Goal: Task Accomplishment & Management: Manage account settings

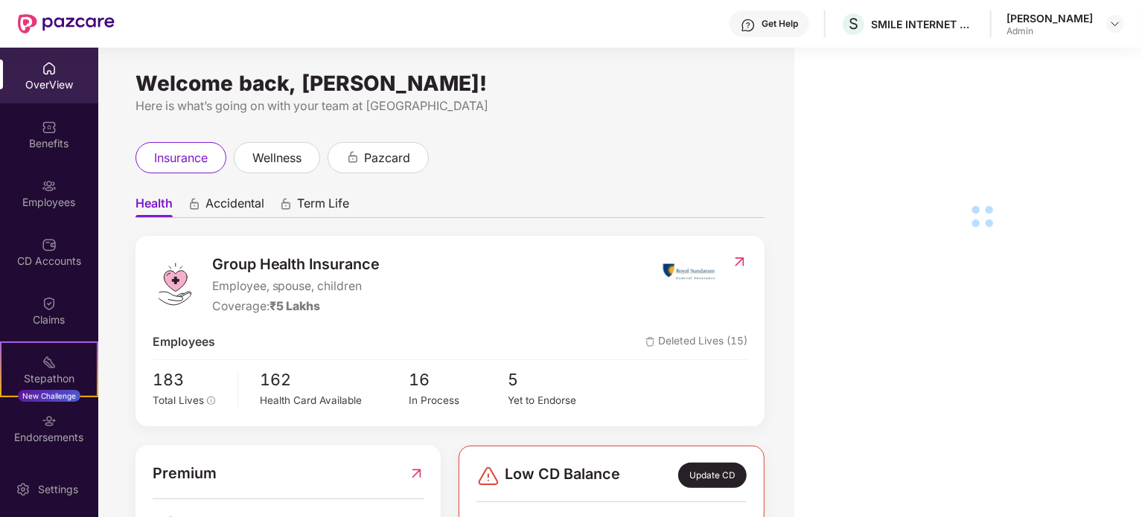
click at [54, 197] on div "Employees" at bounding box center [49, 202] width 98 height 15
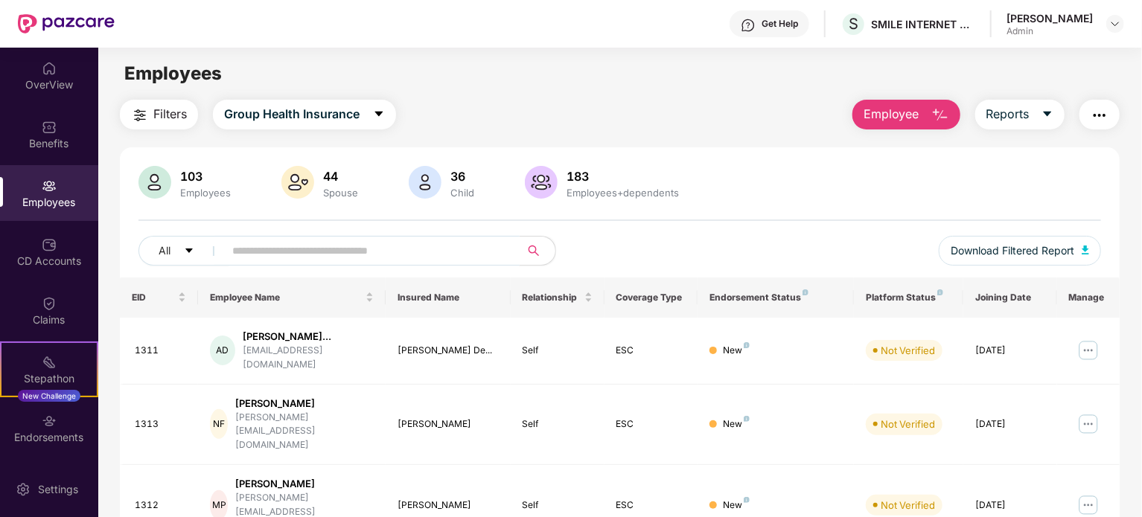
click at [380, 252] on input "text" at bounding box center [365, 251] width 267 height 22
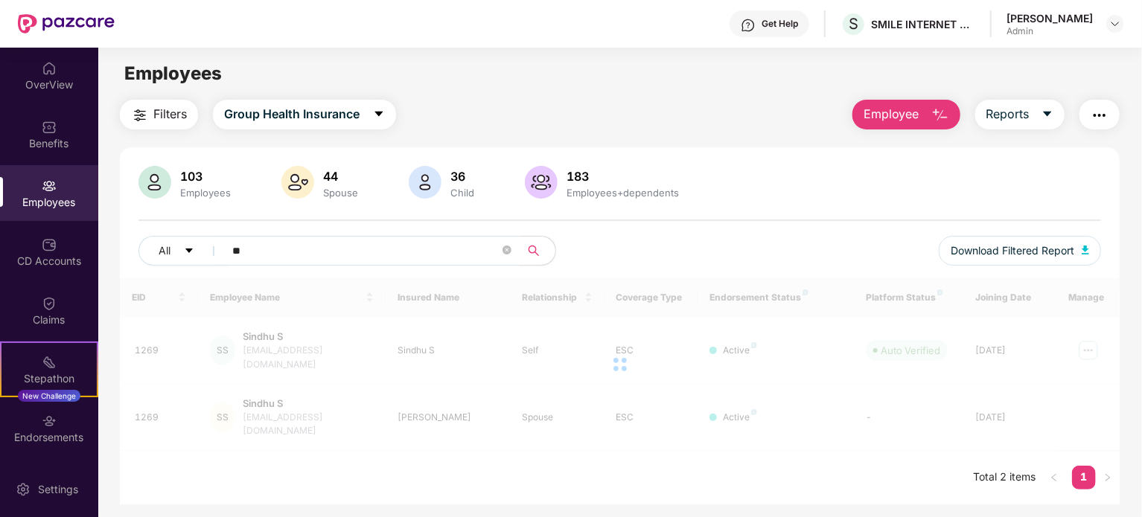
type input "*"
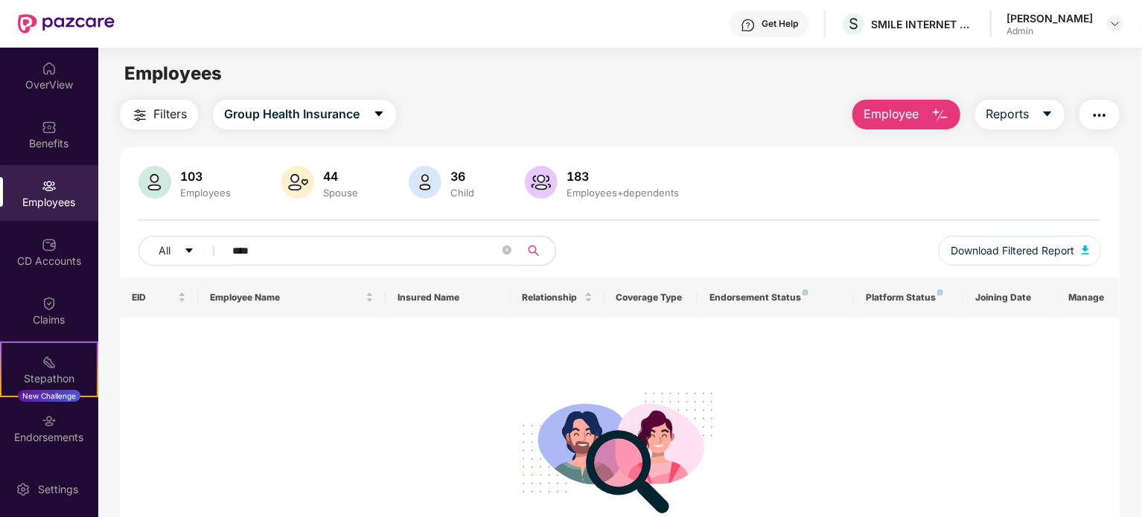
type input "****"
click at [188, 175] on div "103" at bounding box center [205, 176] width 57 height 15
click at [128, 181] on div "103 Employees 44 Spouse 36 Child 183 Employees+dependents All **** Download Fil…" at bounding box center [620, 222] width 1000 height 112
click at [150, 181] on img at bounding box center [154, 182] width 33 height 33
click at [63, 139] on div "Benefits" at bounding box center [49, 143] width 98 height 15
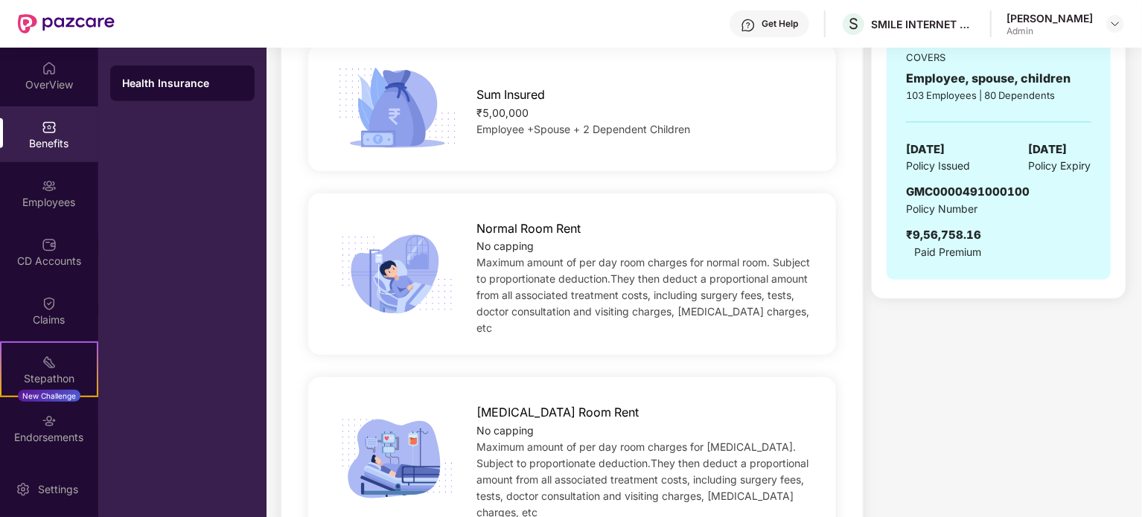
scroll to position [521, 0]
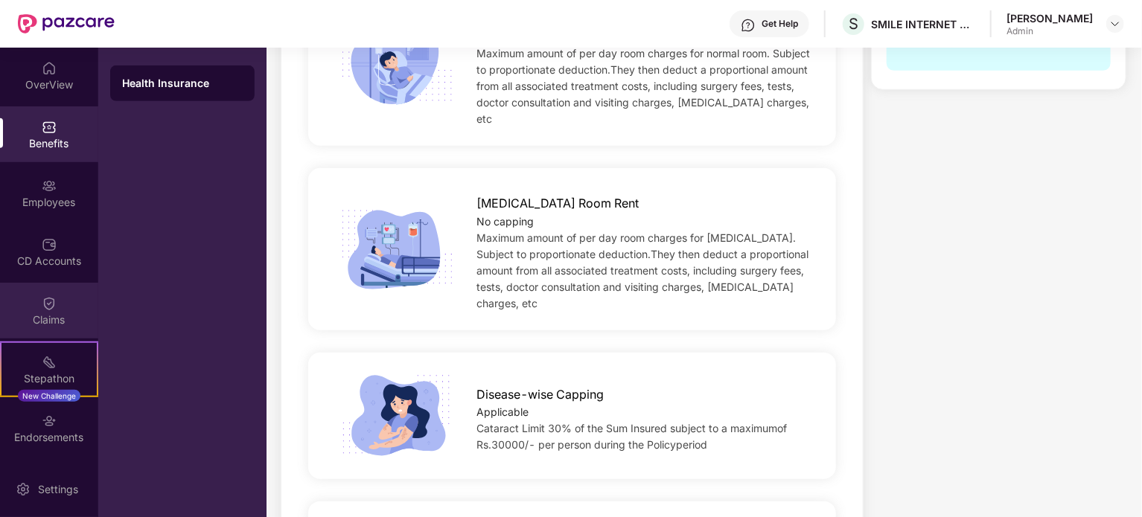
click at [48, 318] on div "Claims" at bounding box center [49, 320] width 98 height 15
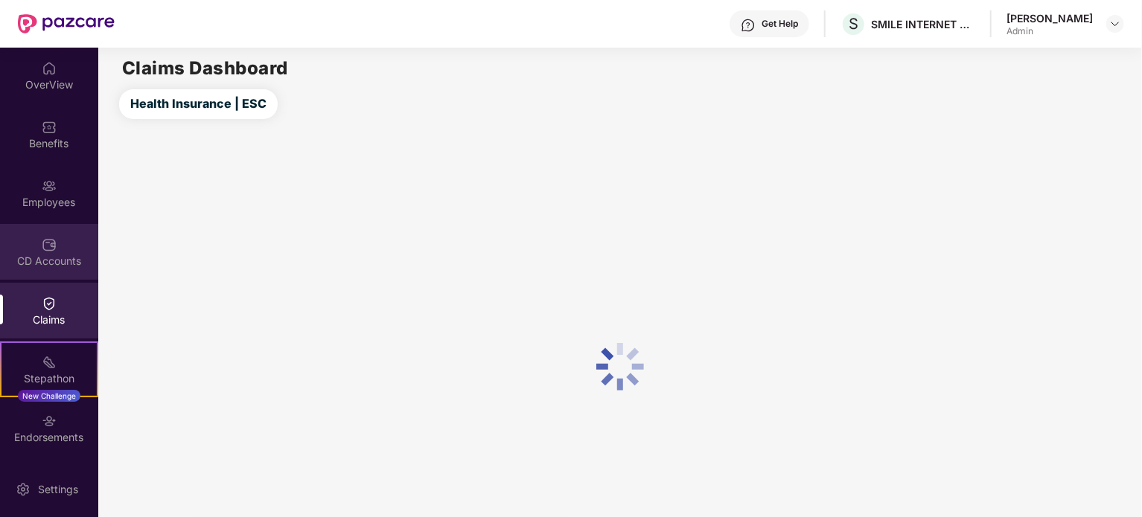
click at [52, 245] on img at bounding box center [49, 244] width 15 height 15
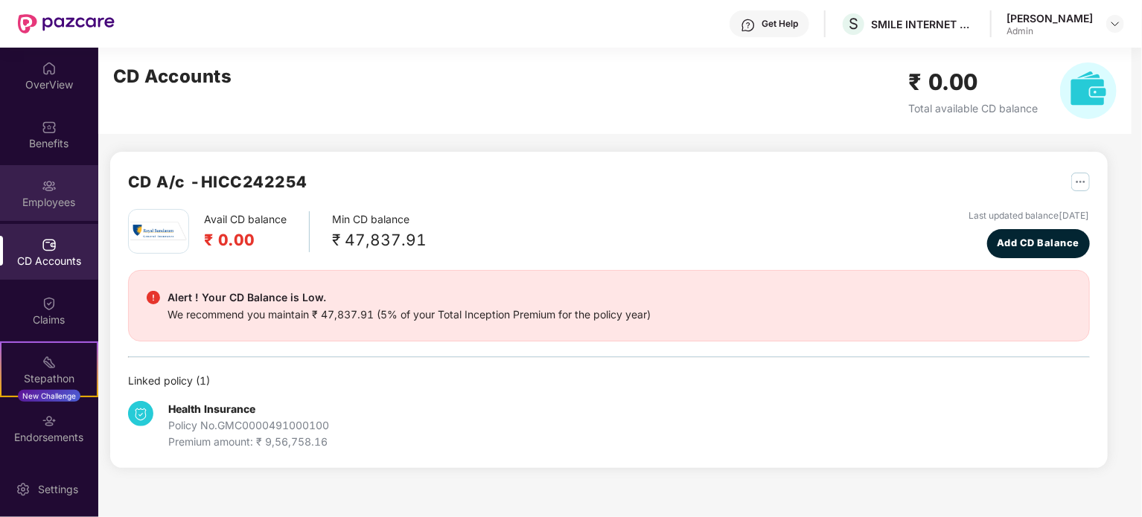
click at [55, 184] on div "Employees" at bounding box center [49, 193] width 98 height 56
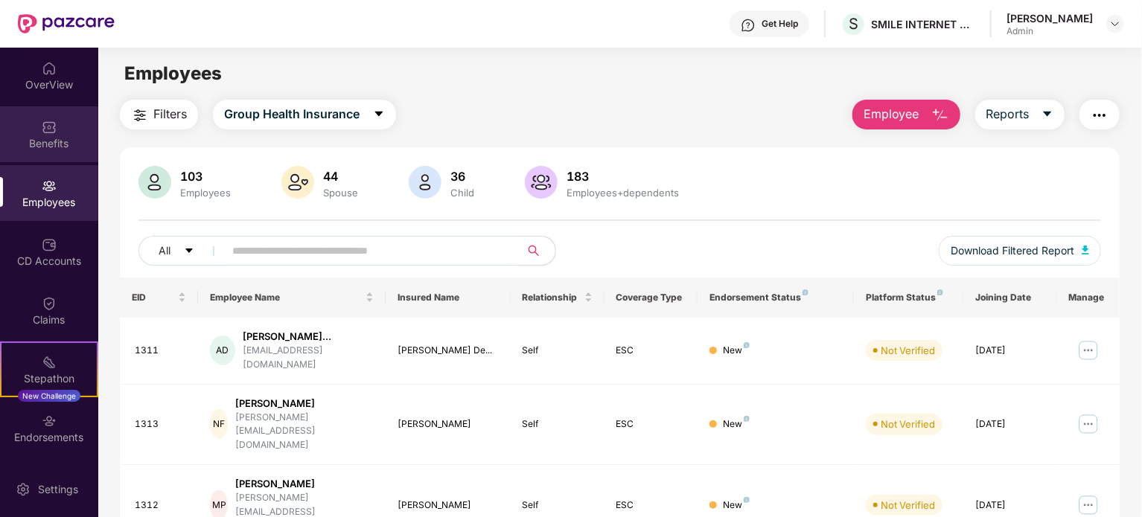
click at [54, 125] on img at bounding box center [49, 127] width 15 height 15
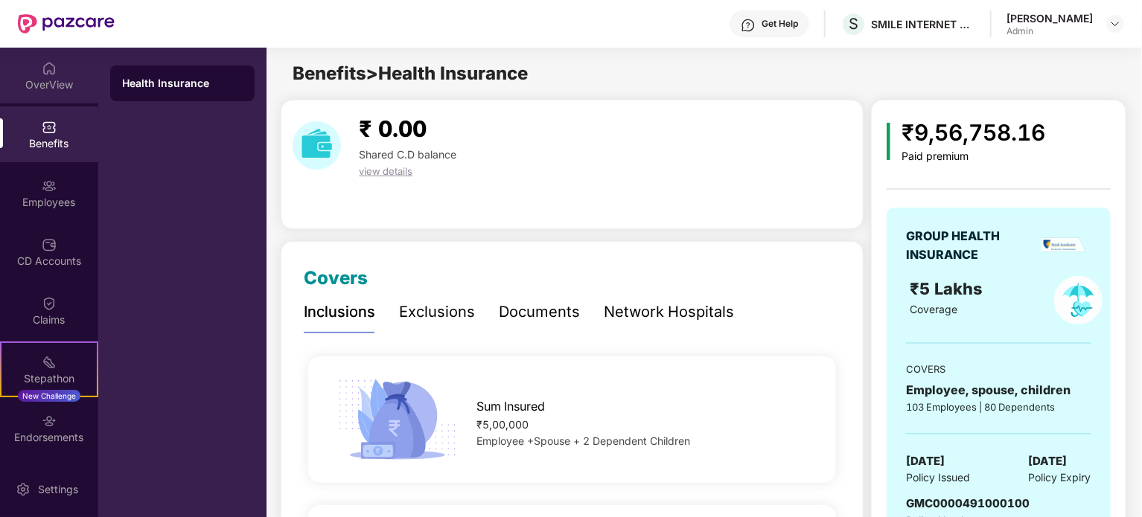
click at [51, 77] on div "OverView" at bounding box center [49, 84] width 98 height 15
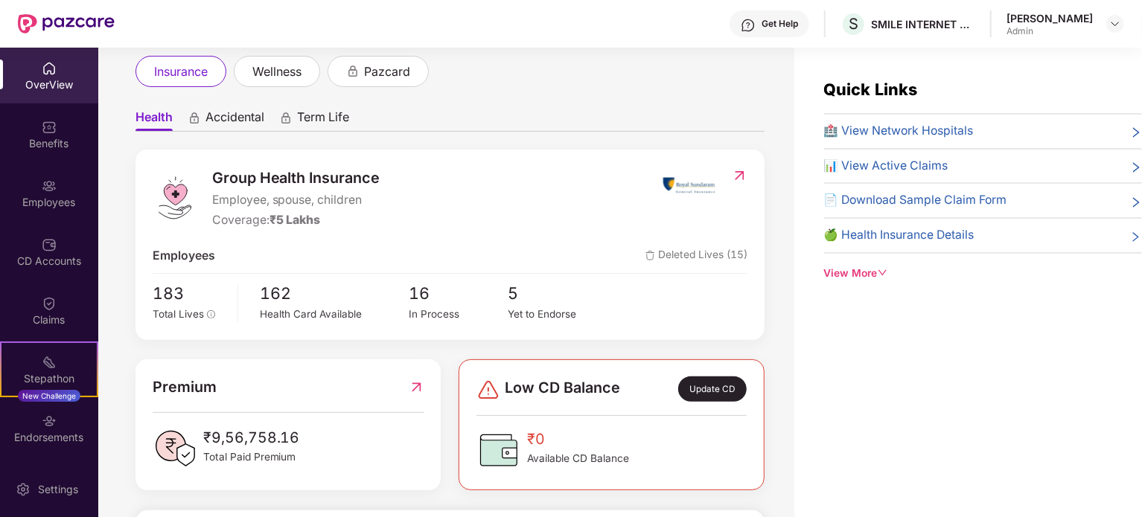
scroll to position [223, 0]
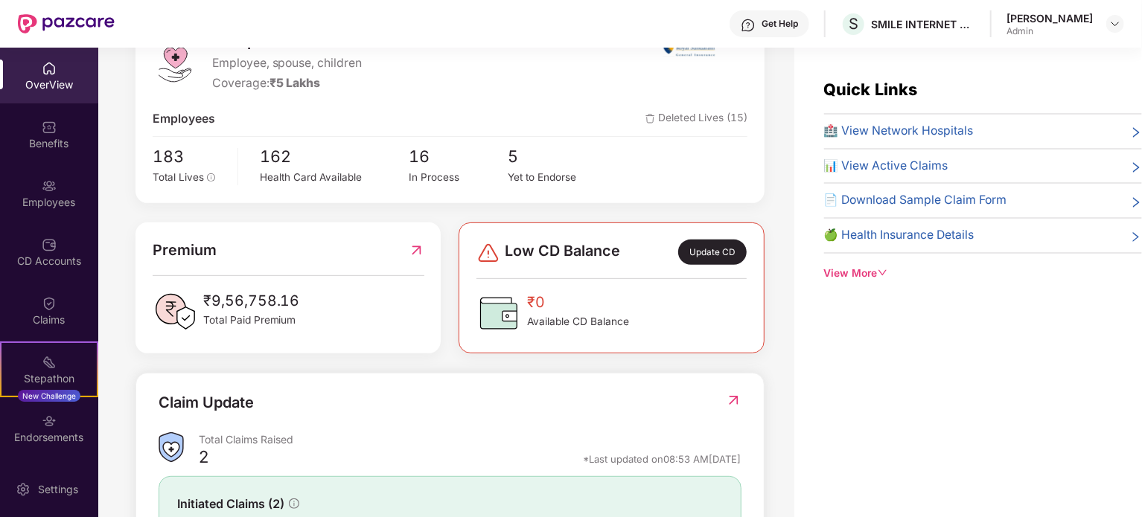
click at [279, 186] on div "Group Health Insurance Employee, spouse, children Coverage: ₹5 Lakhs Employees …" at bounding box center [449, 108] width 629 height 190
click at [284, 176] on div "Health Card Available" at bounding box center [335, 178] width 149 height 16
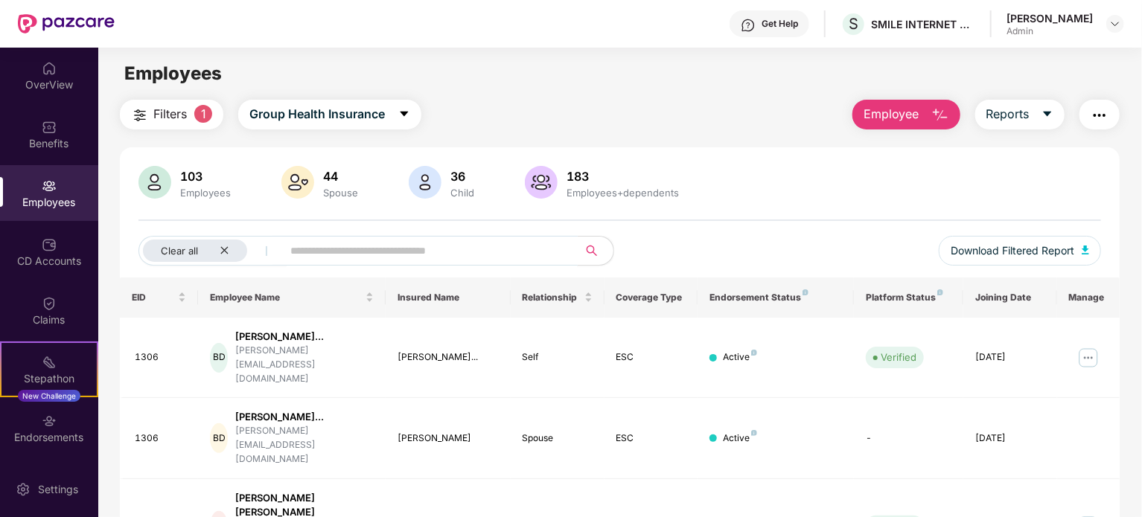
click at [399, 254] on input "text" at bounding box center [423, 251] width 267 height 22
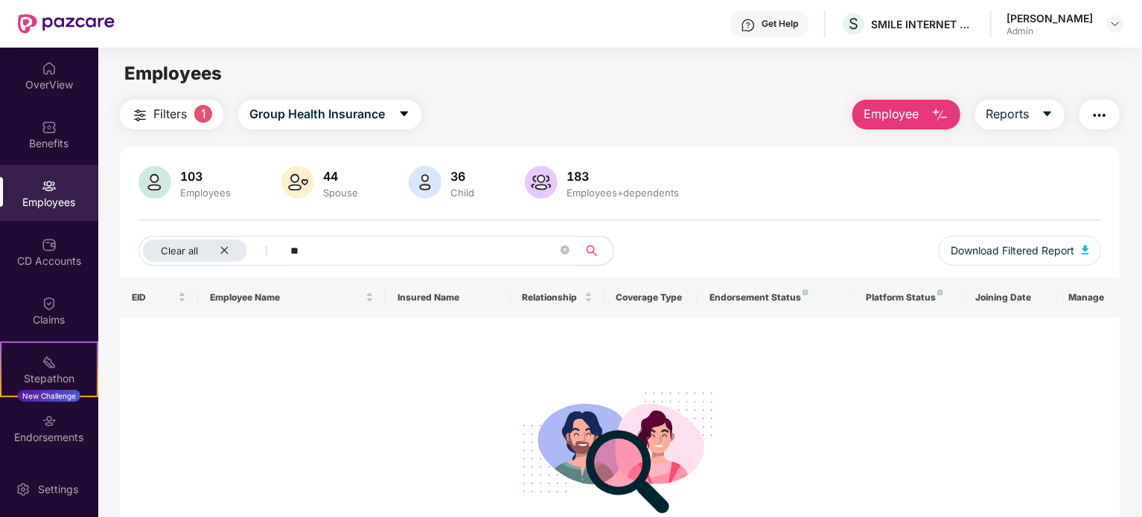
type input "*"
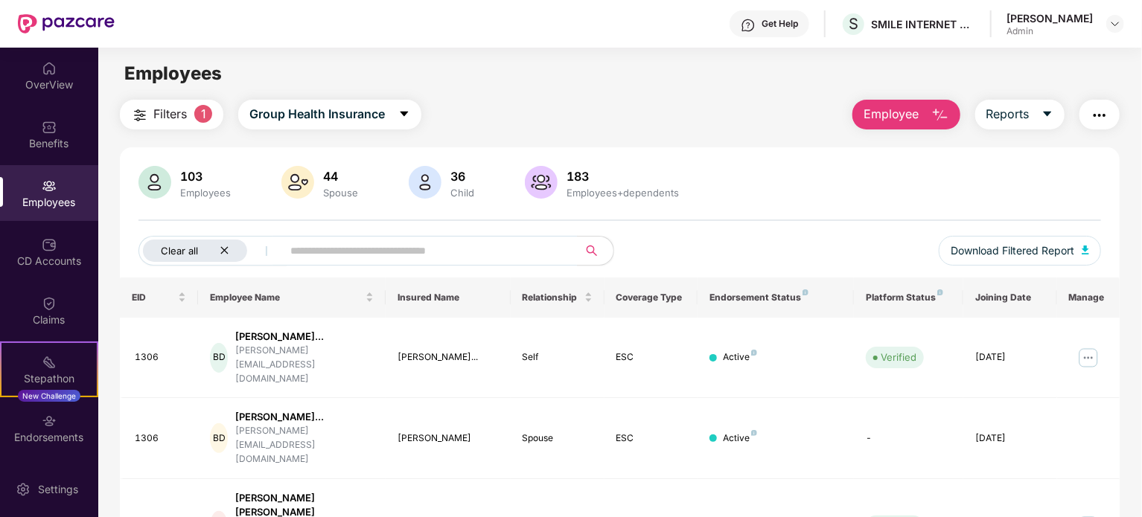
click at [226, 257] on div "Clear all" at bounding box center [195, 251] width 104 height 22
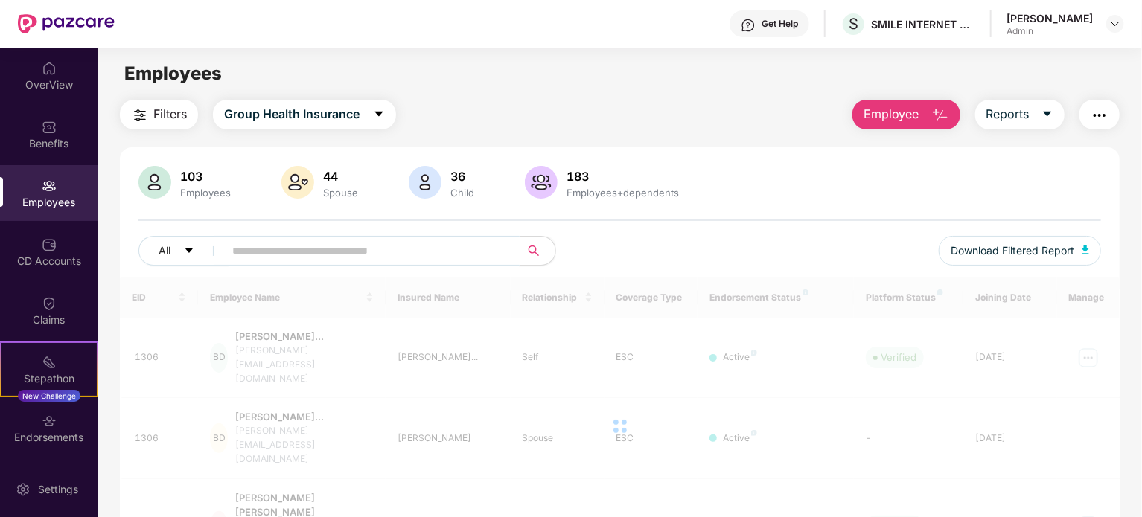
click at [270, 248] on input "text" at bounding box center [365, 251] width 267 height 22
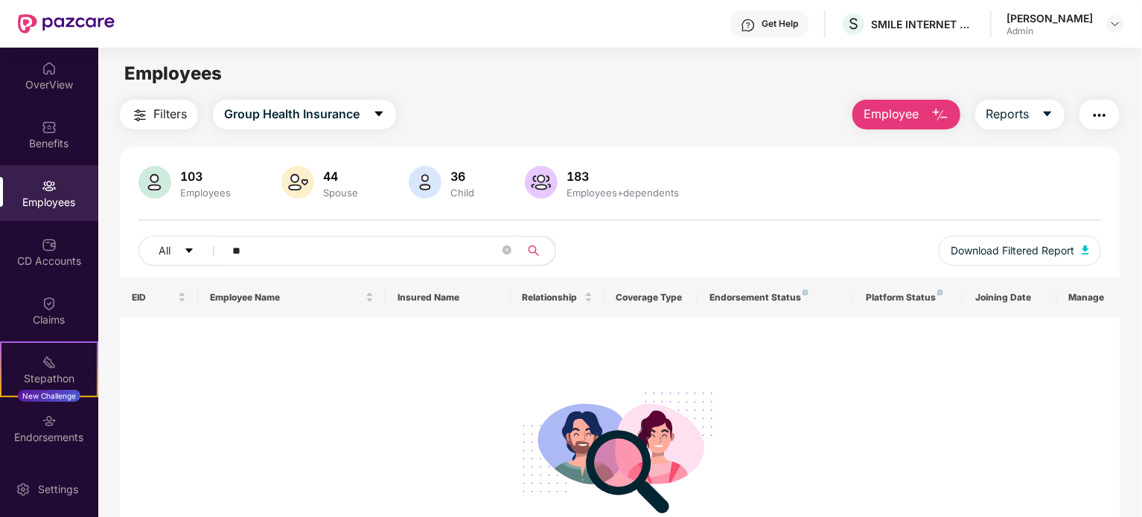
type input "*"
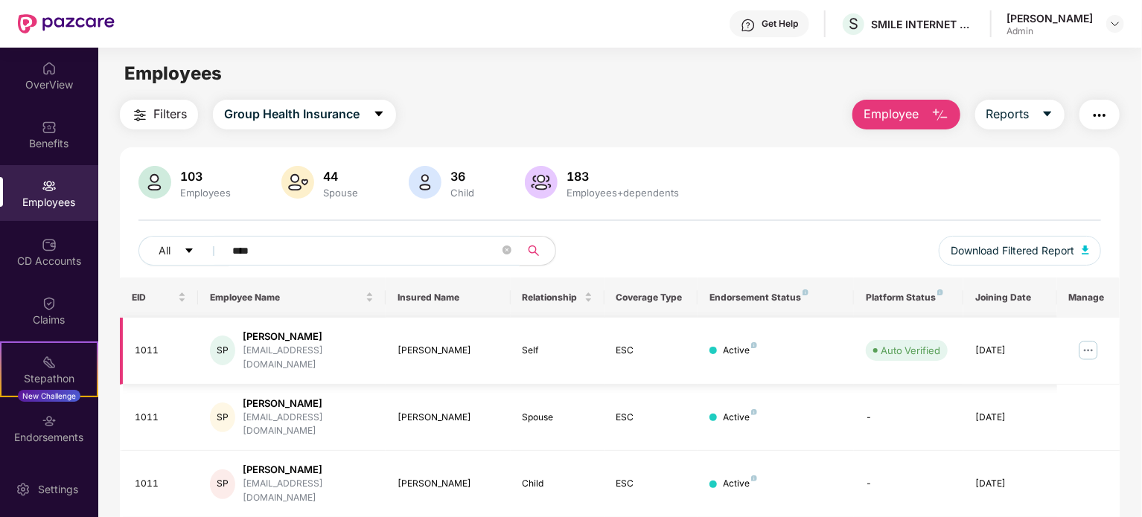
type input "****"
click at [1091, 343] on img at bounding box center [1088, 351] width 24 height 24
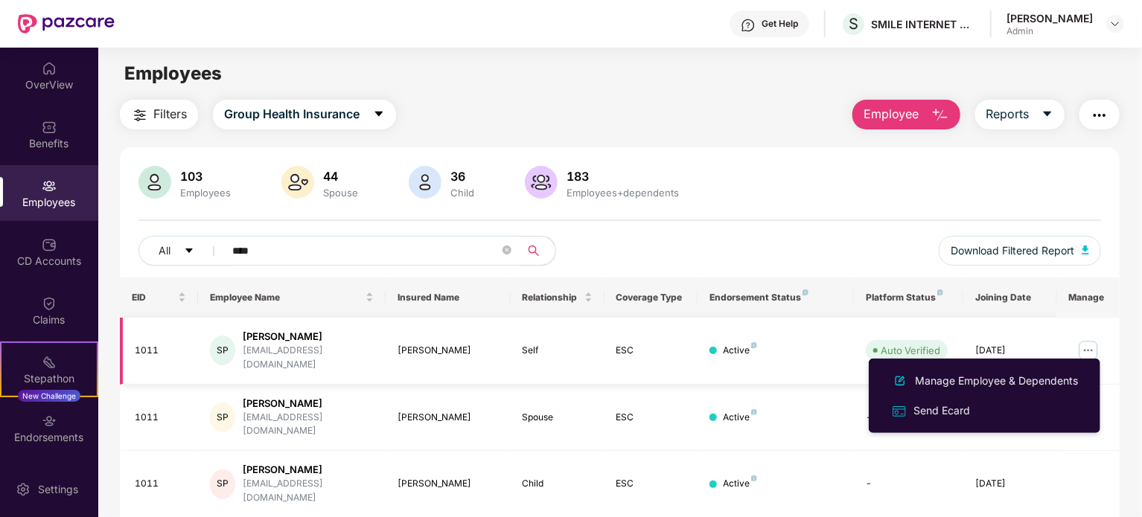
click at [279, 337] on div "[PERSON_NAME]" at bounding box center [308, 337] width 131 height 14
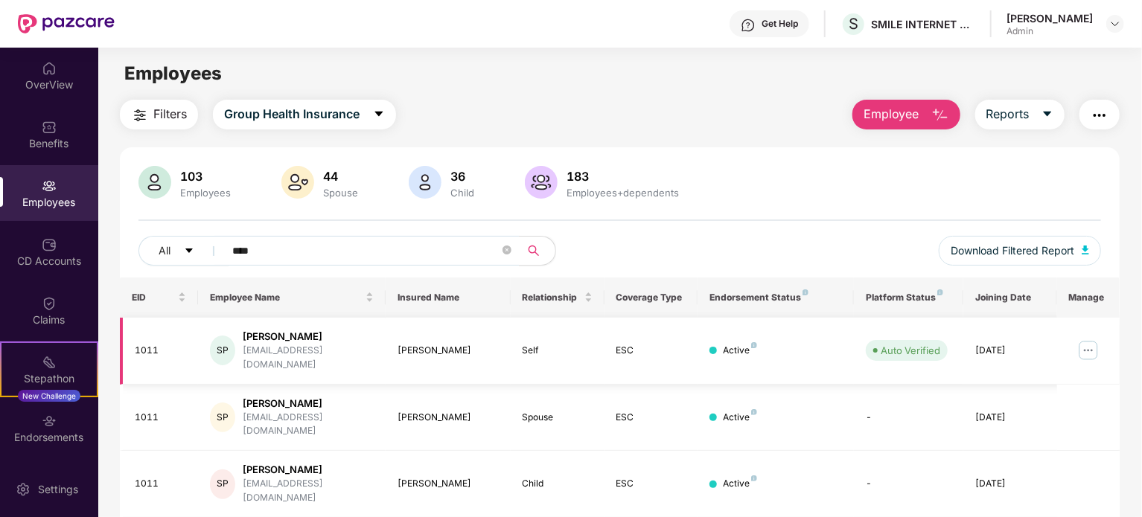
click at [279, 337] on div "[PERSON_NAME]" at bounding box center [308, 337] width 131 height 14
click at [217, 341] on div "SP" at bounding box center [222, 351] width 25 height 30
click at [141, 350] on div "1011" at bounding box center [160, 351] width 51 height 14
click at [62, 184] on div "Employees" at bounding box center [49, 193] width 98 height 56
click at [52, 74] on img at bounding box center [49, 68] width 15 height 15
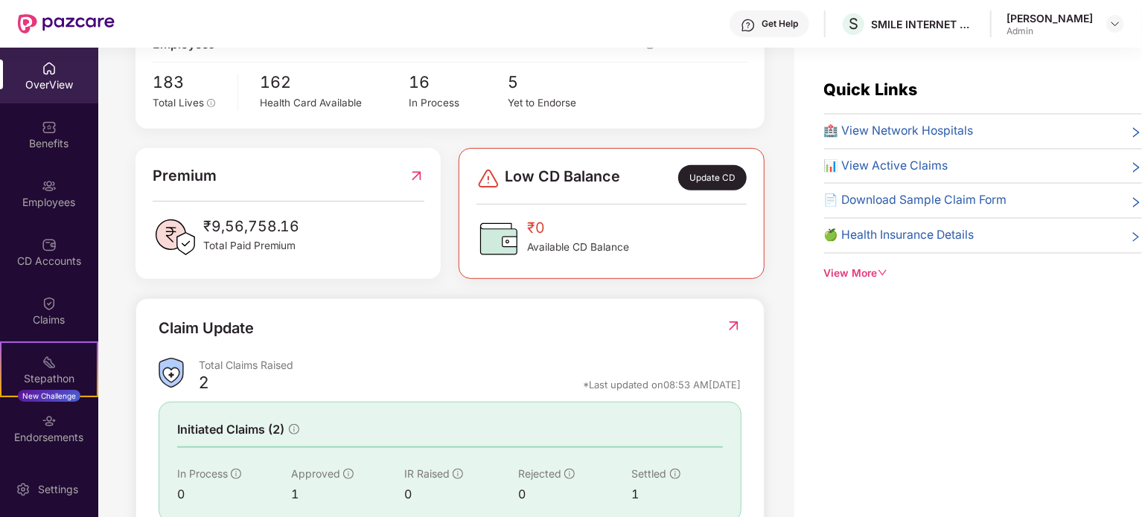
scroll to position [402, 0]
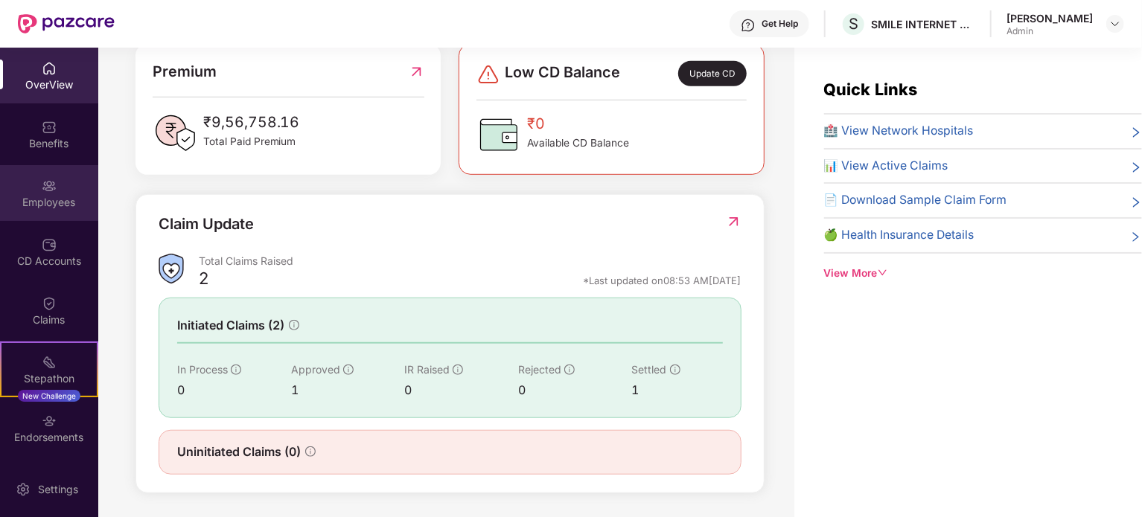
click at [47, 167] on div "Employees" at bounding box center [49, 193] width 98 height 56
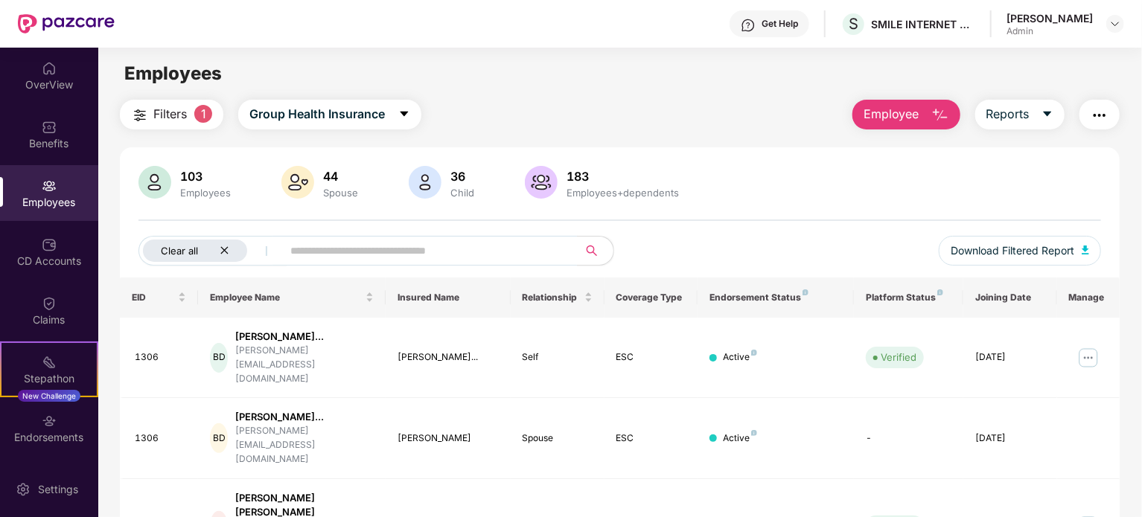
click at [223, 246] on icon "close" at bounding box center [225, 251] width 10 height 10
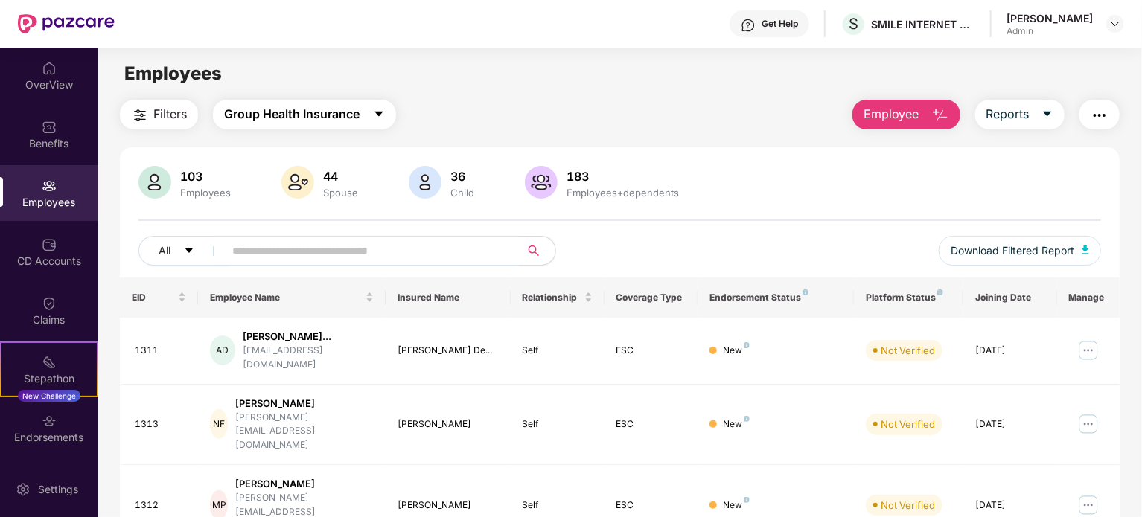
click at [354, 118] on span "Group Health Insurance" at bounding box center [291, 114] width 135 height 19
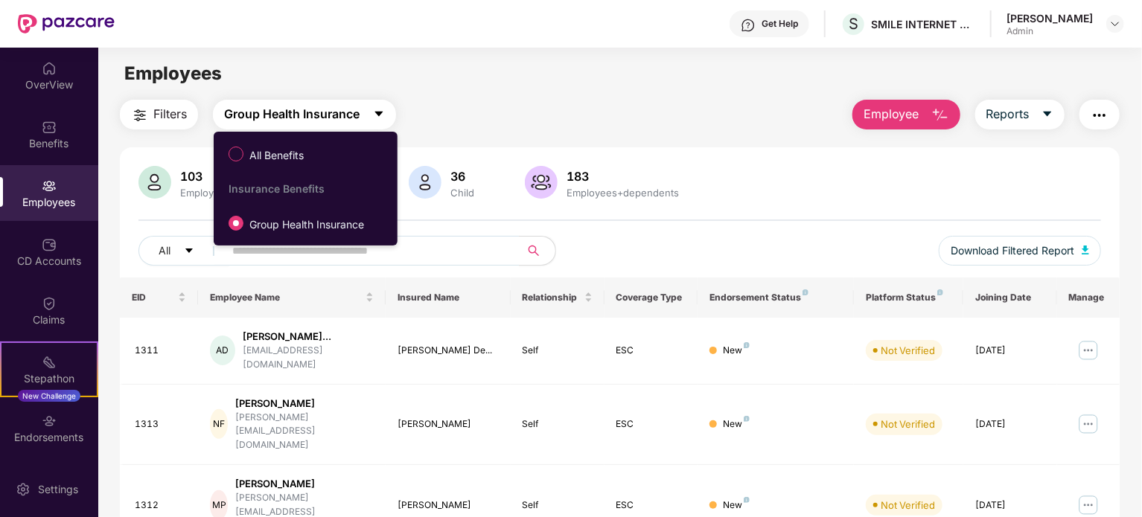
click at [354, 118] on span "Group Health Insurance" at bounding box center [291, 114] width 135 height 19
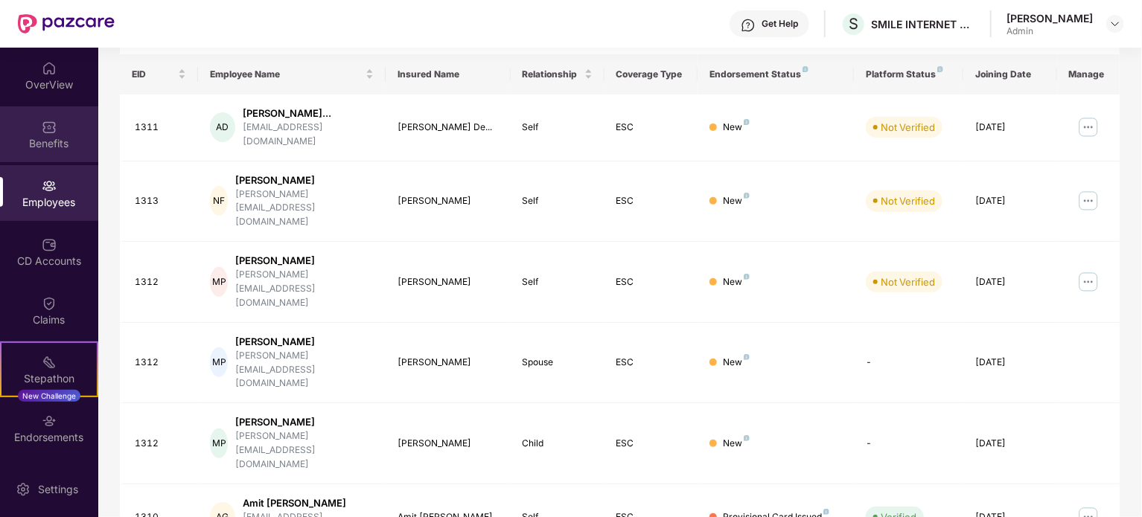
click at [53, 145] on div "Benefits" at bounding box center [49, 143] width 98 height 15
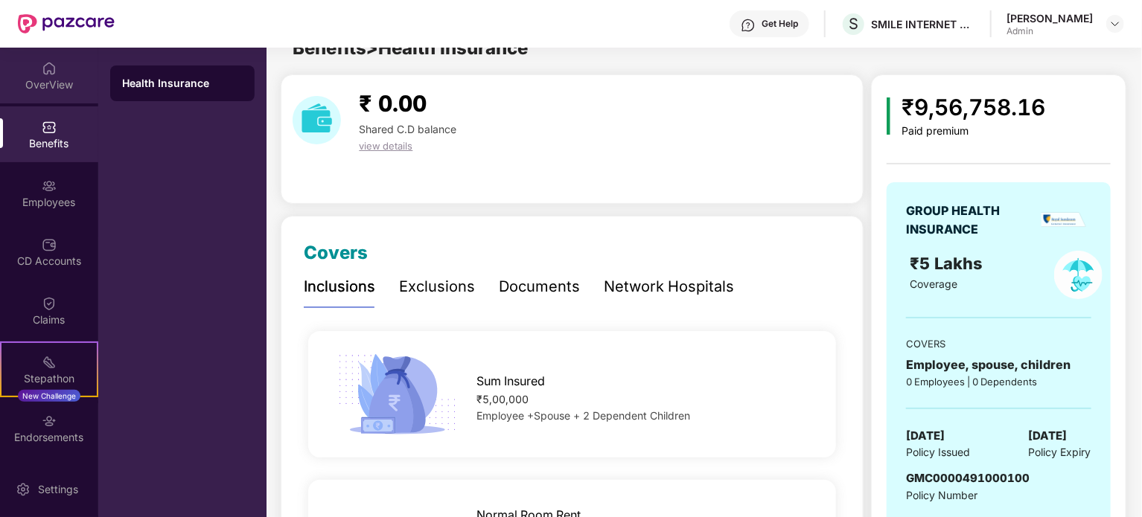
scroll to position [223, 0]
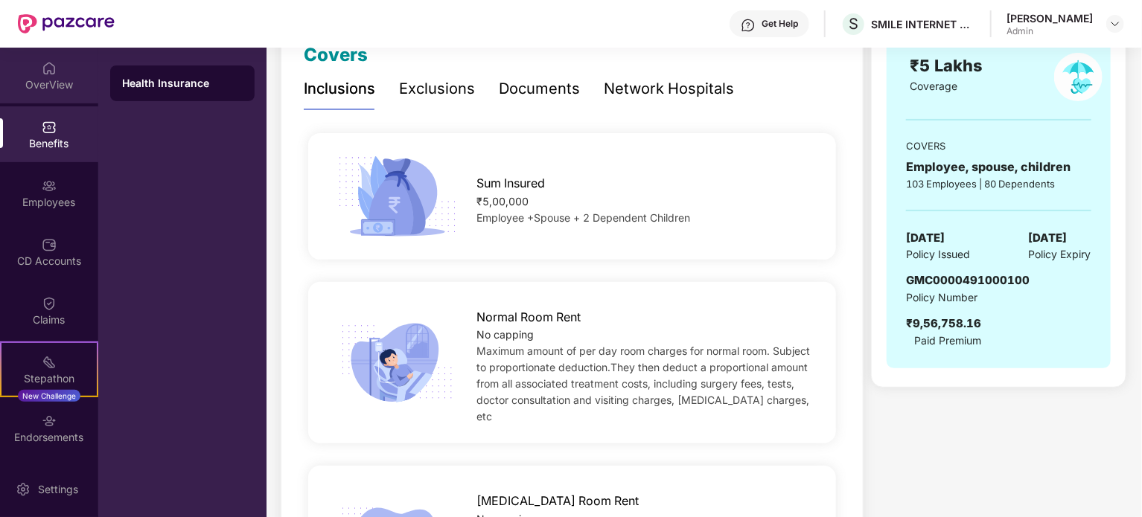
click at [51, 74] on img at bounding box center [49, 68] width 15 height 15
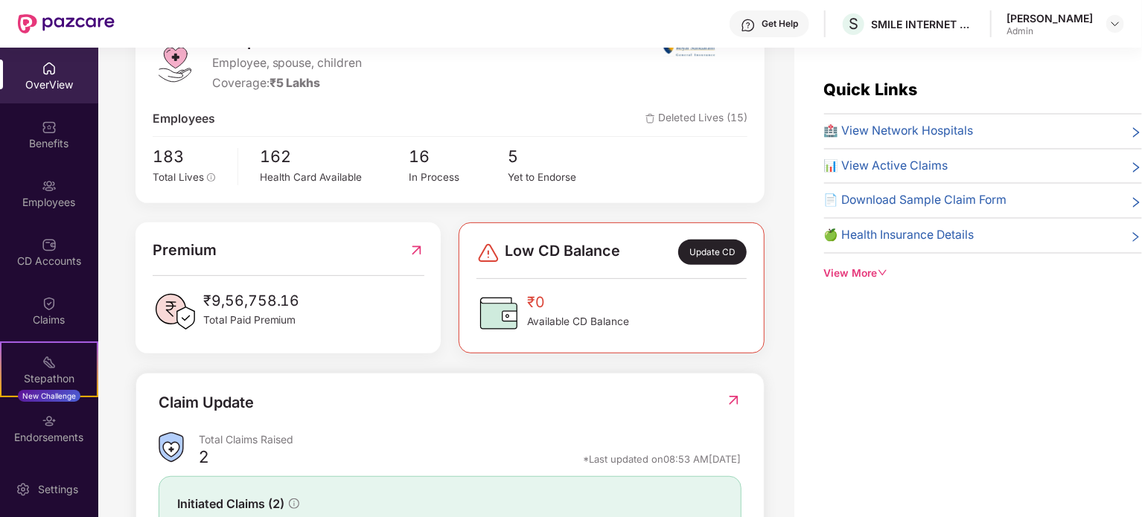
click at [859, 280] on div "Quick Links 🏥 View Network Hospitals 📊 View Active Claims 📄 Download Sample Cla…" at bounding box center [968, 306] width 348 height 517
click at [866, 266] on div "View More" at bounding box center [983, 274] width 318 height 16
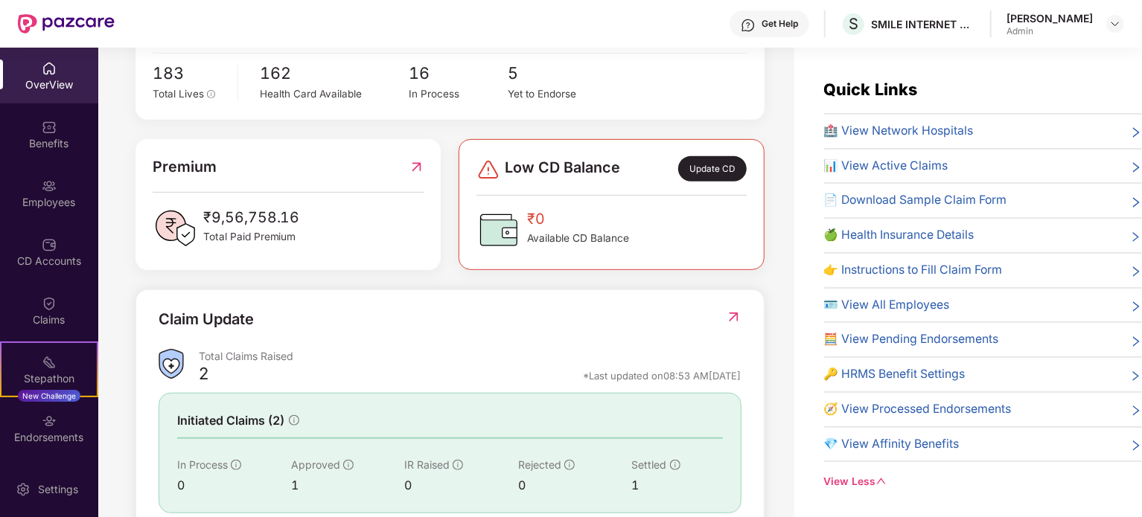
scroll to position [402, 0]
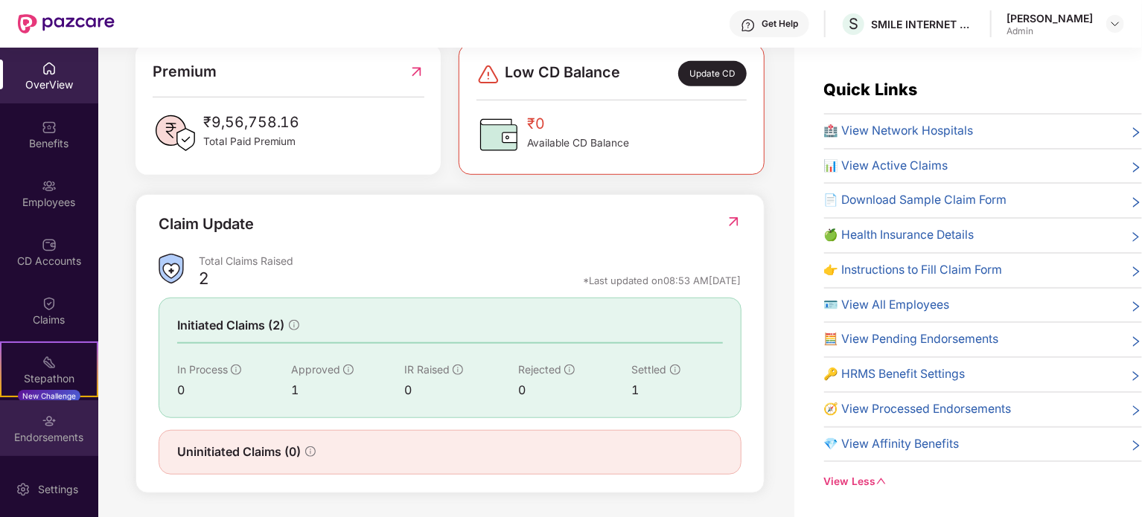
click at [60, 430] on div "Endorsements" at bounding box center [49, 437] width 98 height 15
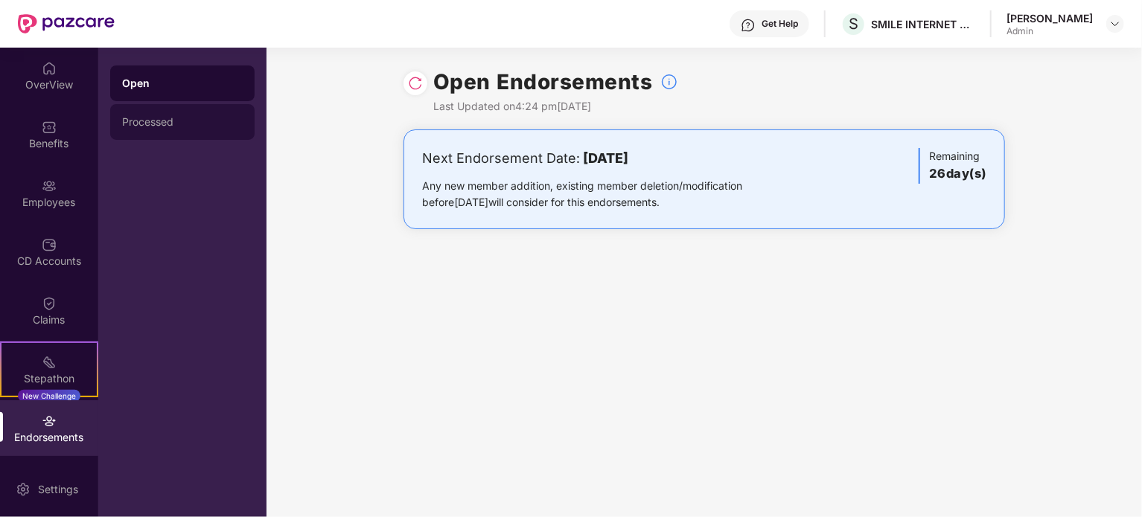
click at [149, 131] on div "Processed" at bounding box center [182, 122] width 144 height 36
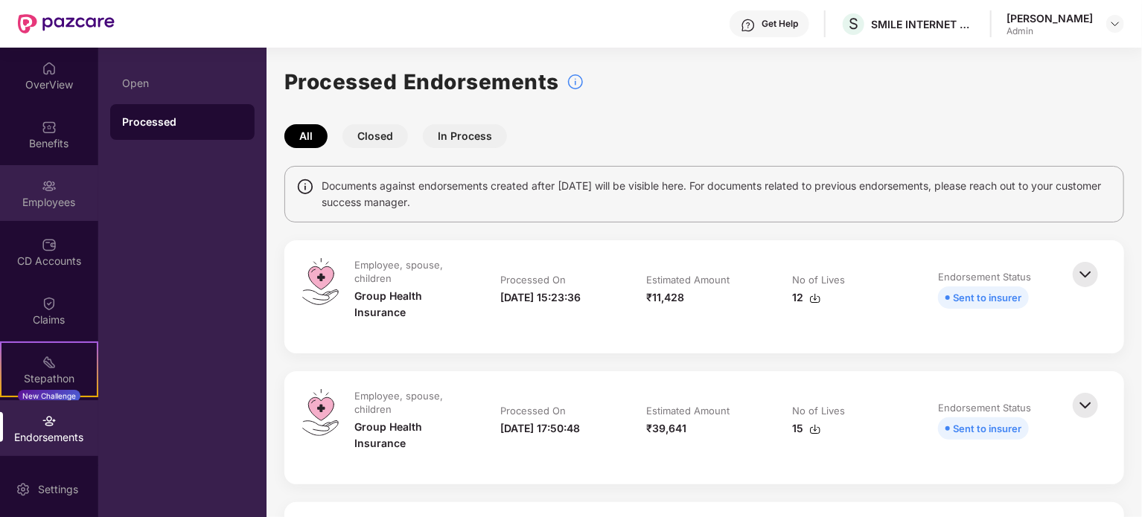
click at [43, 191] on img at bounding box center [49, 186] width 15 height 15
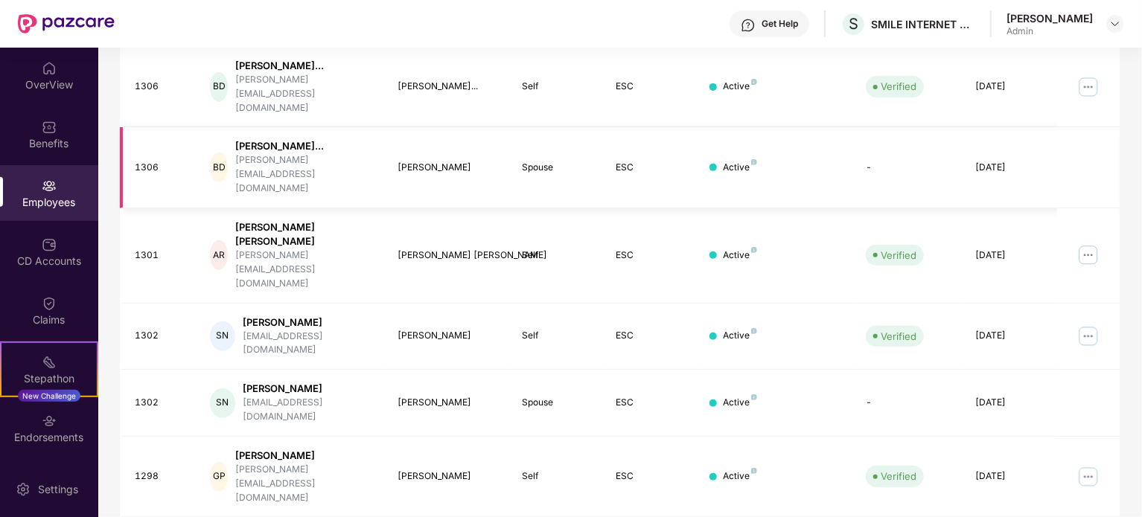
scroll to position [48, 0]
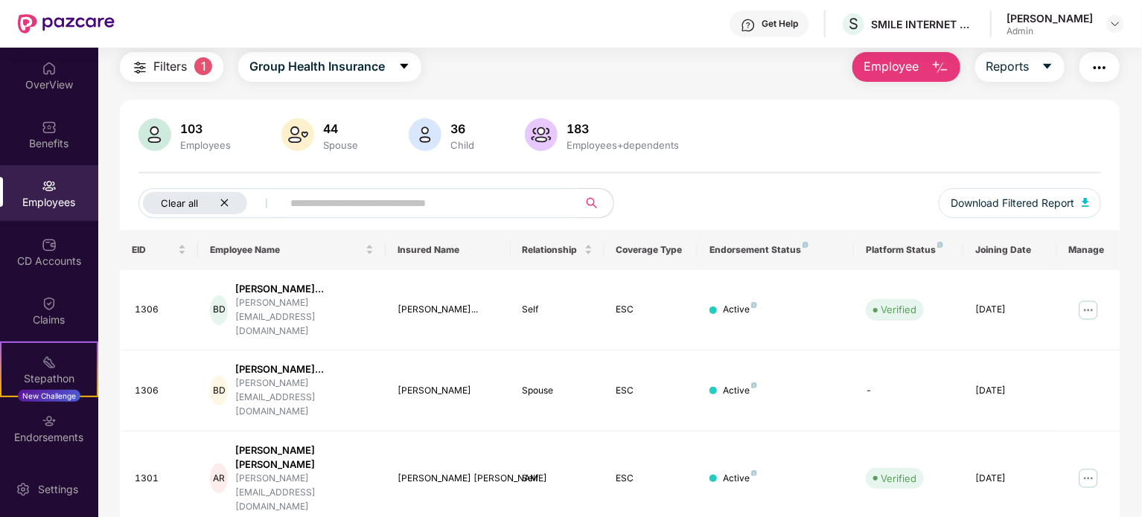
click at [226, 193] on div "Clear all" at bounding box center [195, 203] width 104 height 22
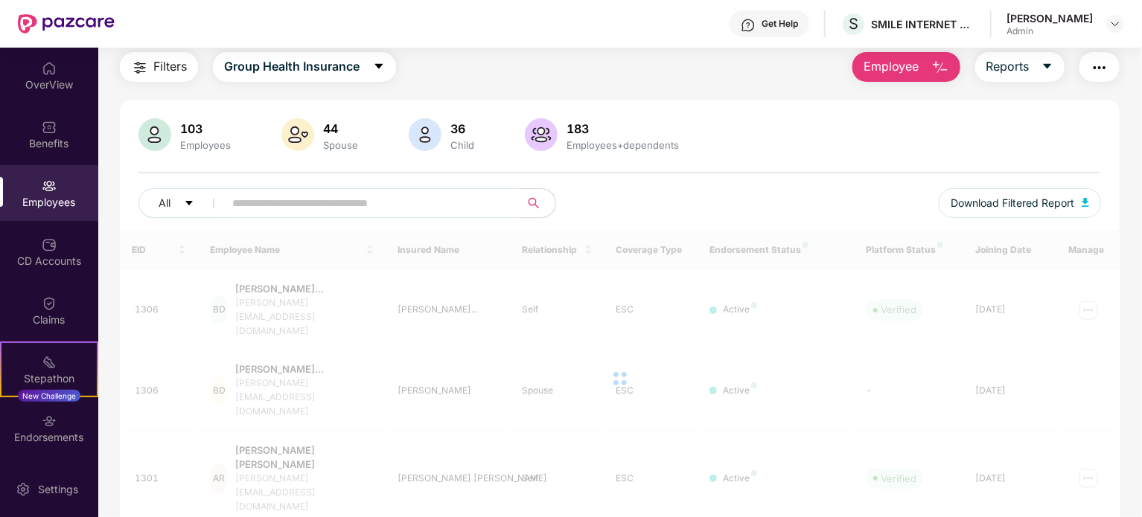
click at [258, 202] on input "text" at bounding box center [365, 203] width 267 height 22
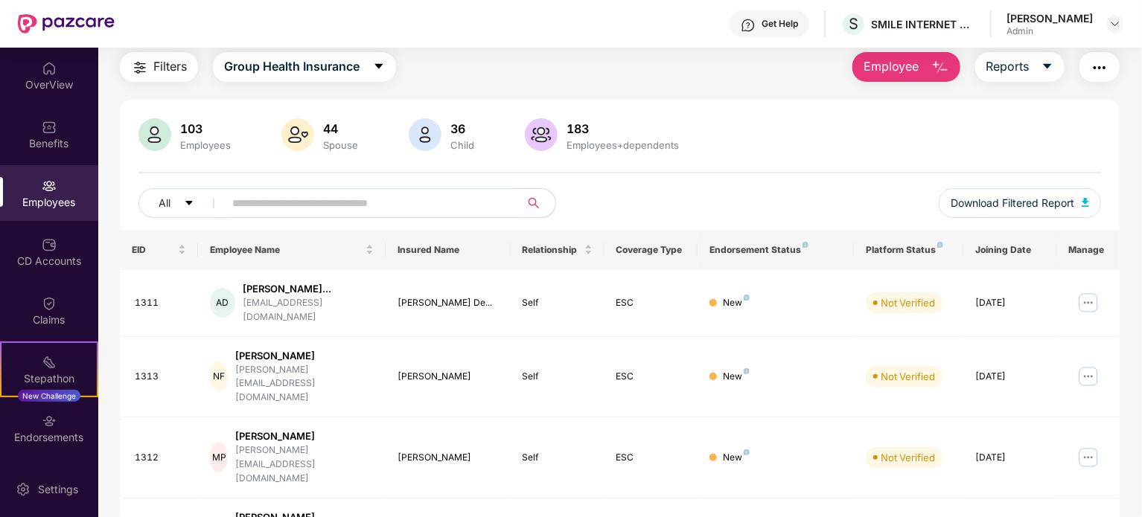
click at [293, 193] on input "text" at bounding box center [365, 203] width 267 height 22
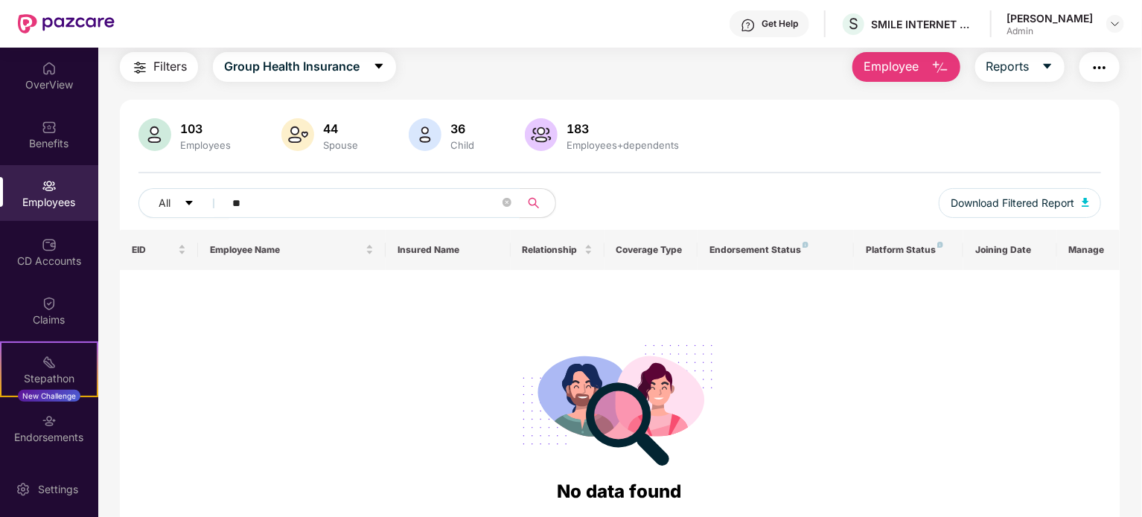
type input "*"
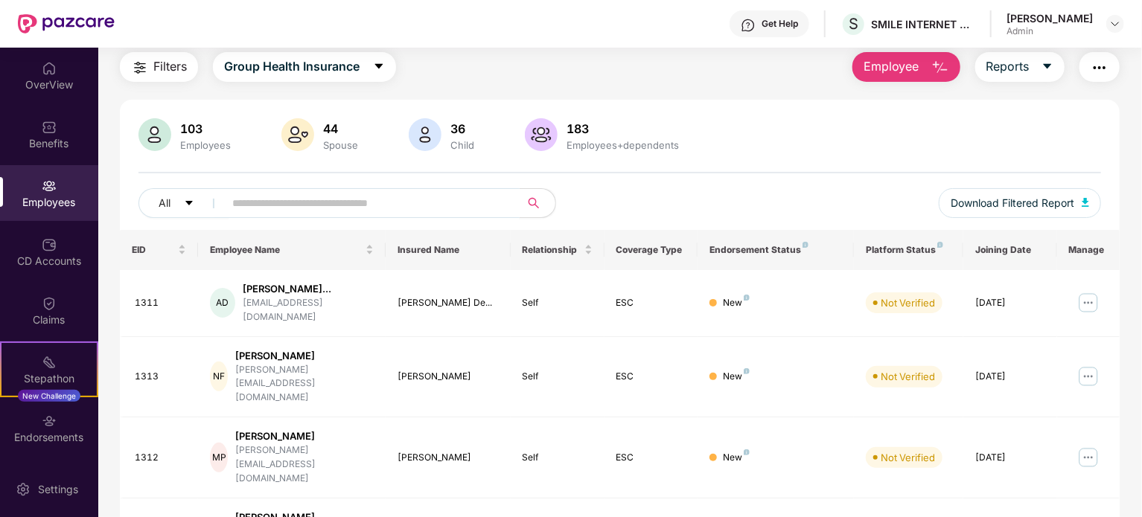
click at [159, 69] on span "Filters" at bounding box center [169, 66] width 33 height 19
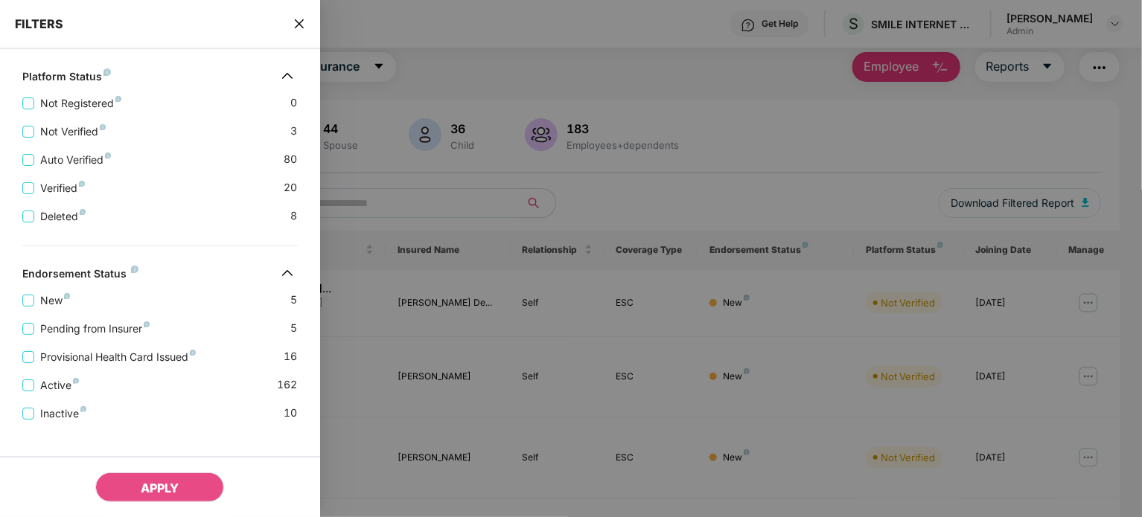
scroll to position [339, 0]
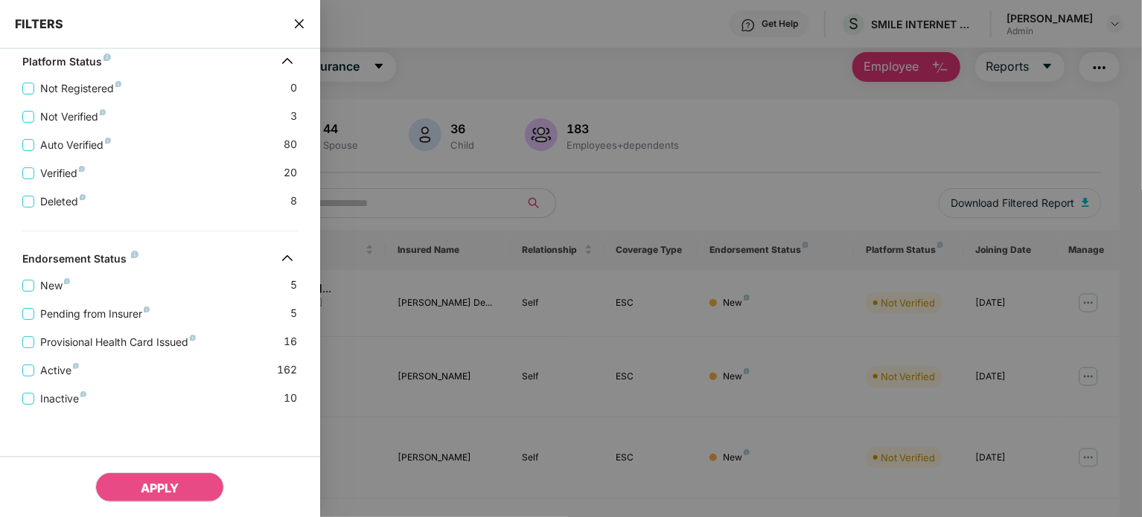
click at [451, 109] on div at bounding box center [571, 258] width 1142 height 517
click at [535, 162] on div at bounding box center [571, 258] width 1142 height 517
click at [296, 19] on icon "close" at bounding box center [299, 24] width 12 height 12
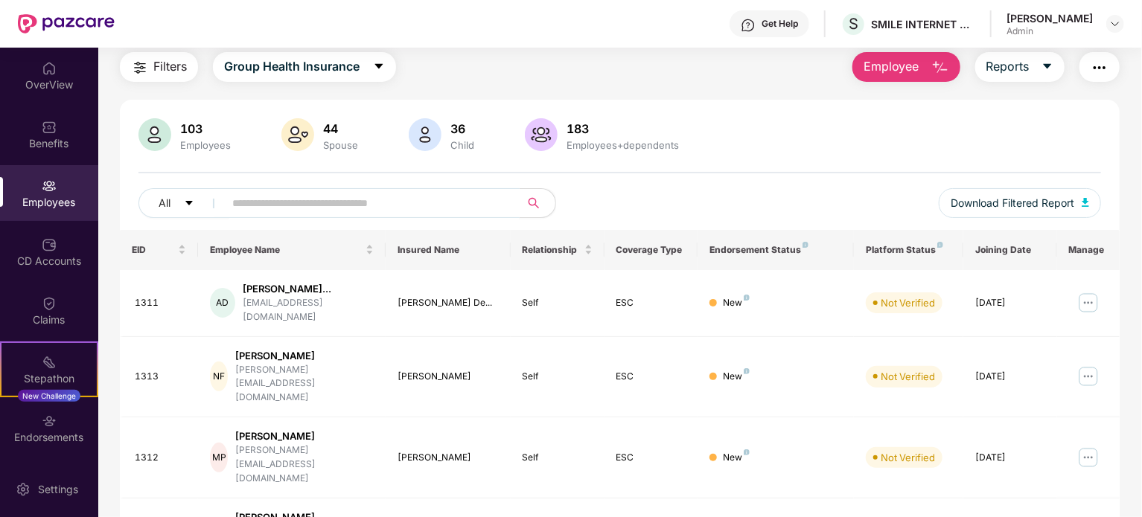
click at [301, 194] on input "text" at bounding box center [365, 203] width 267 height 22
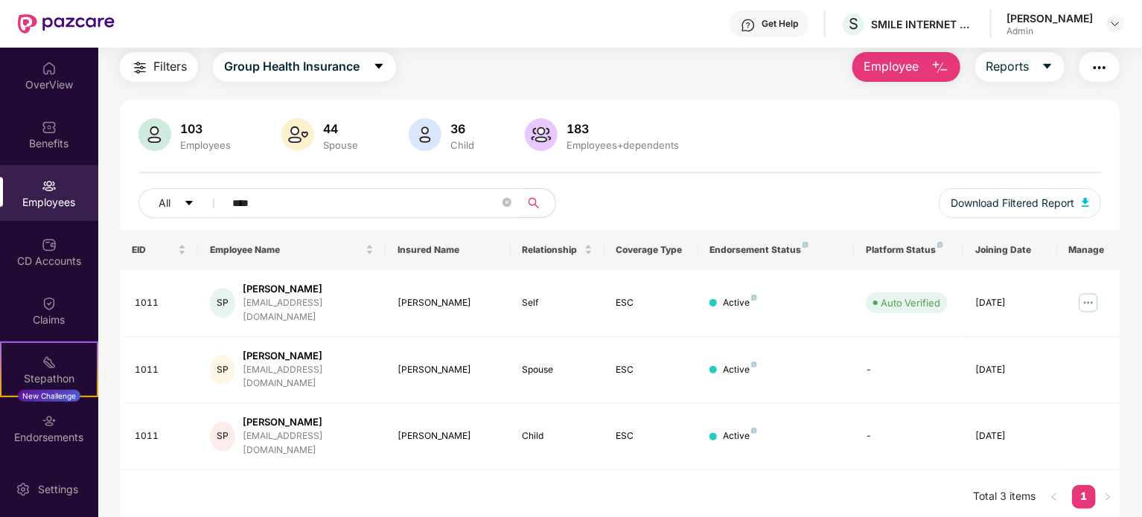
scroll to position [48, 0]
type input "****"
click at [1096, 296] on img at bounding box center [1088, 303] width 24 height 24
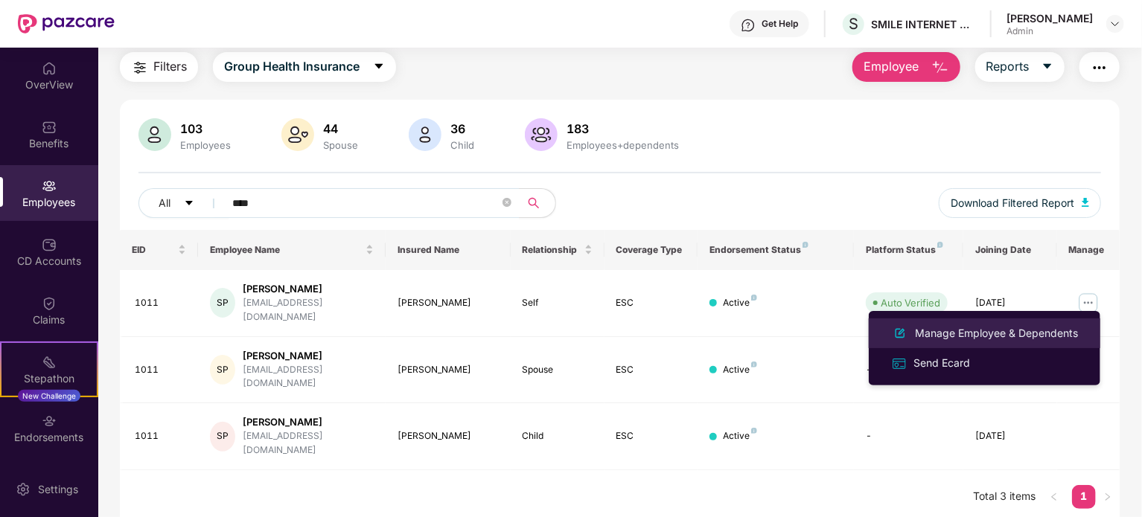
click at [1017, 328] on div "Manage Employee & Dependents" at bounding box center [996, 333] width 169 height 16
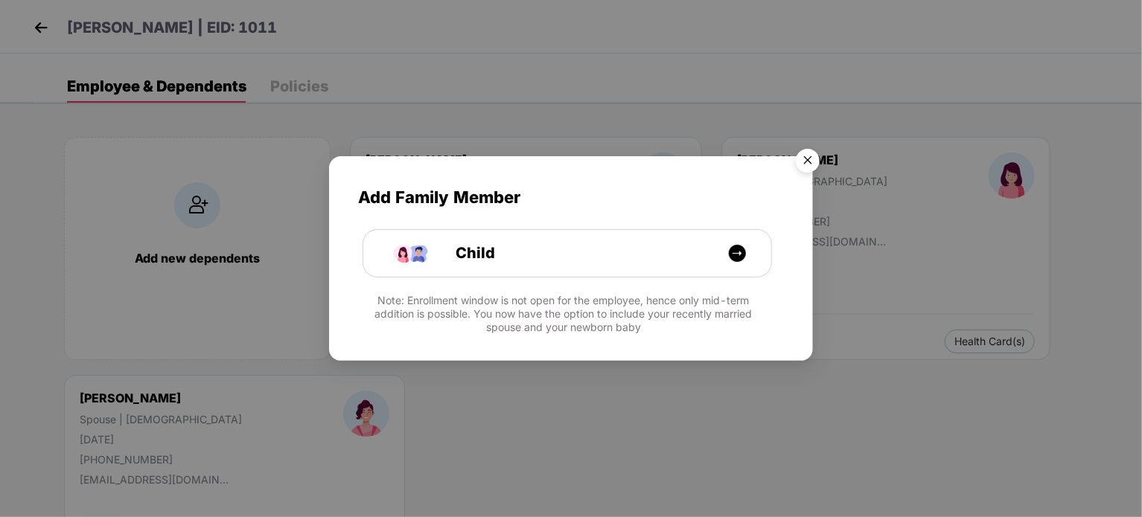
click at [815, 155] on img "Close" at bounding box center [808, 163] width 42 height 42
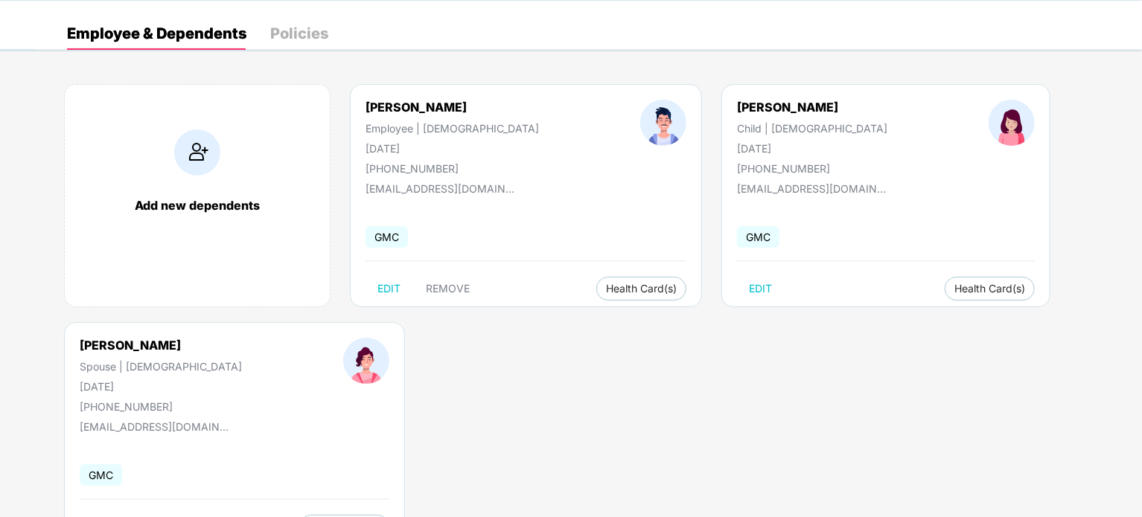
scroll to position [118, 0]
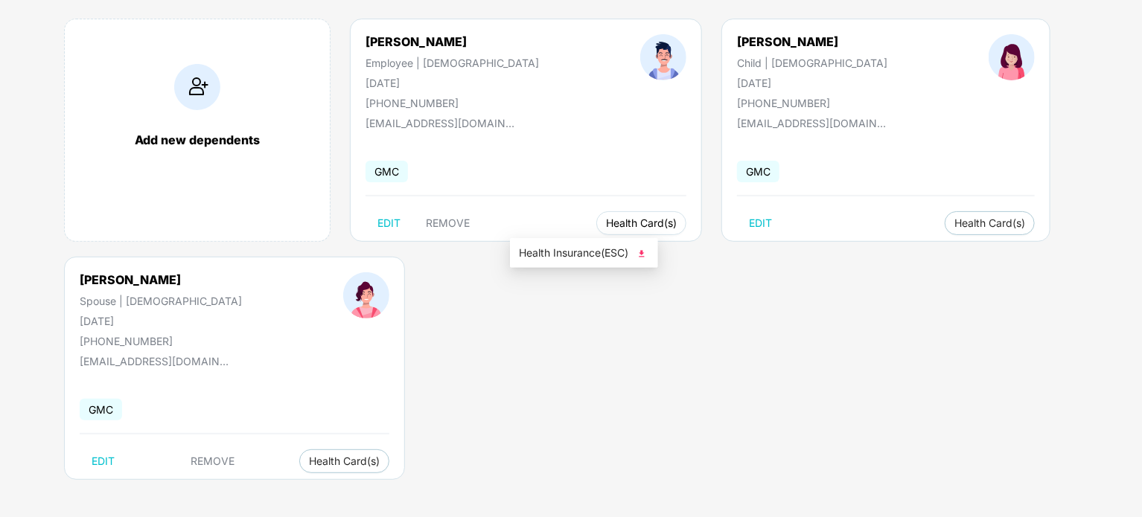
click at [606, 220] on span "Health Card(s)" at bounding box center [641, 223] width 71 height 7
click at [642, 252] on img at bounding box center [641, 253] width 15 height 15
click at [309, 459] on span "Health Card(s)" at bounding box center [344, 461] width 71 height 7
click at [298, 487] on span "Health Insurance(ESC)" at bounding box center [298, 491] width 130 height 16
